Goal: Navigation & Orientation: Find specific page/section

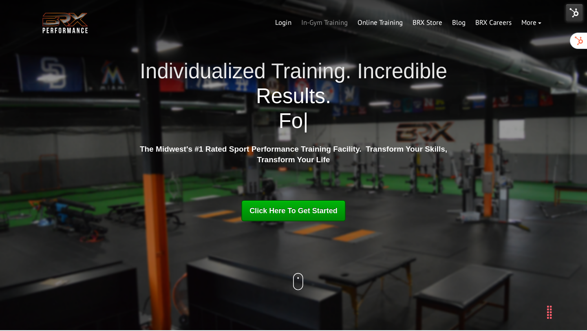
click at [327, 24] on link "In-Gym Training" at bounding box center [324, 23] width 56 height 20
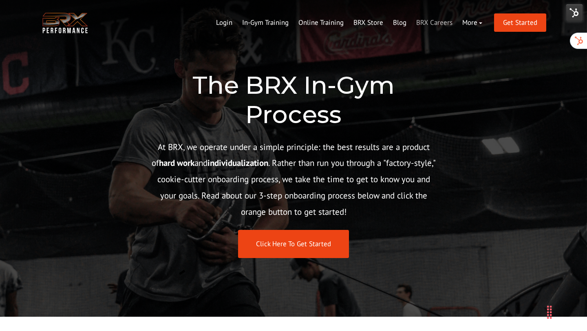
click at [435, 23] on link "BRX Careers" at bounding box center [434, 23] width 46 height 20
